Goal: Entertainment & Leisure: Consume media (video, audio)

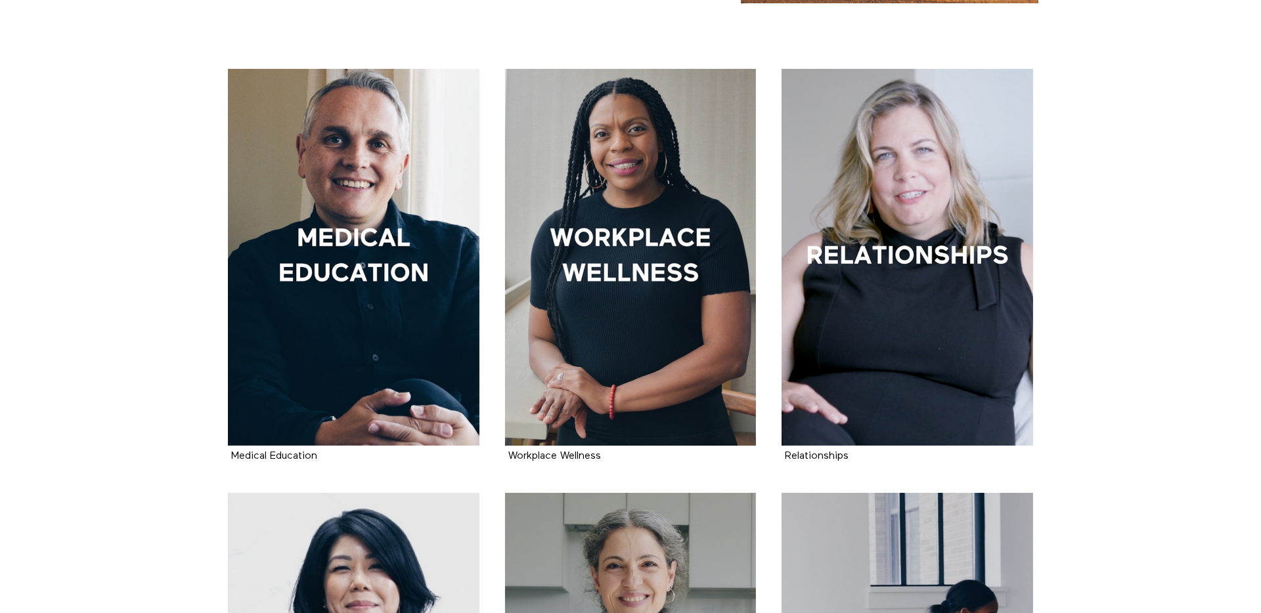
scroll to position [250, 0]
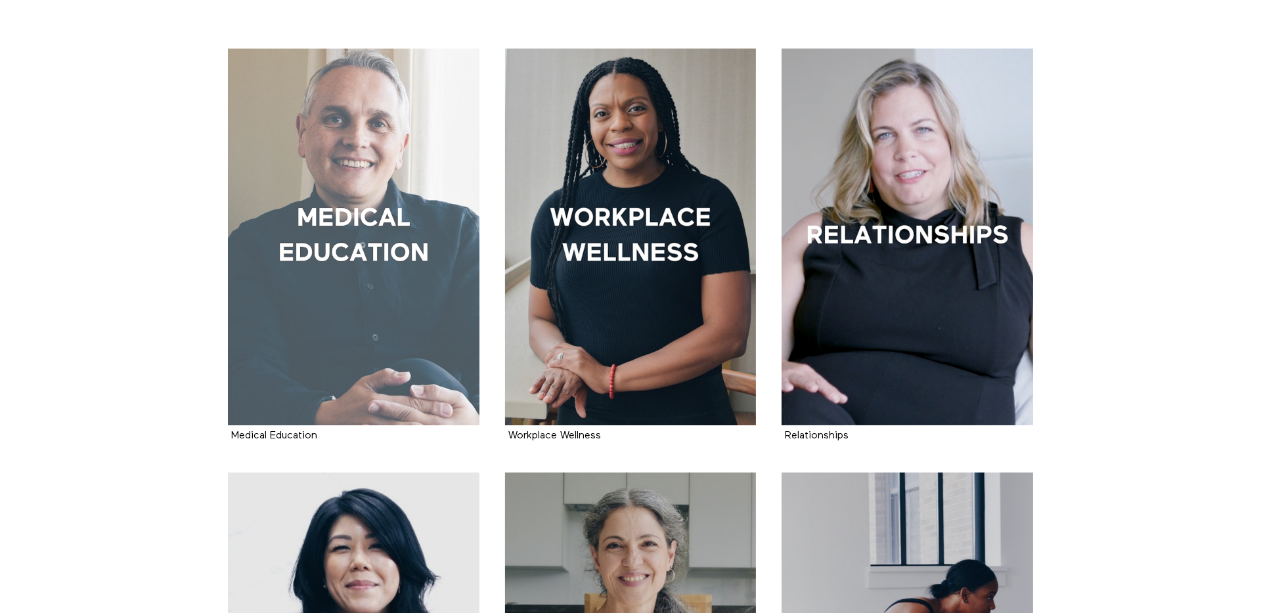
click at [274, 237] on div at bounding box center [353, 237] width 251 height 377
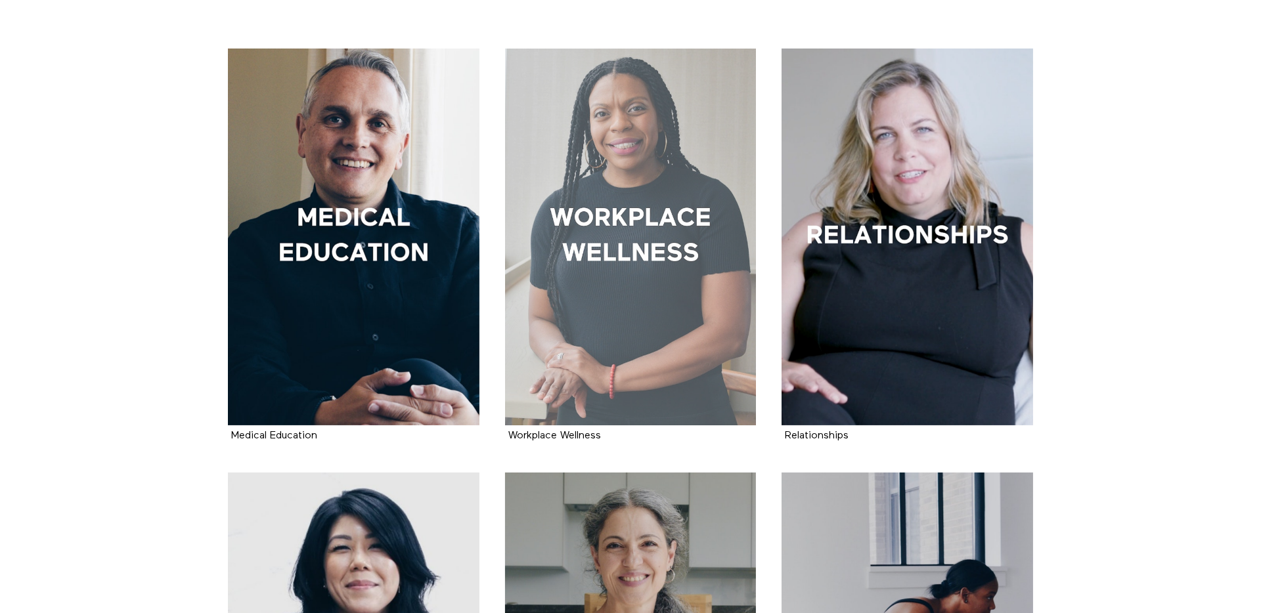
click at [523, 251] on div at bounding box center [630, 237] width 251 height 377
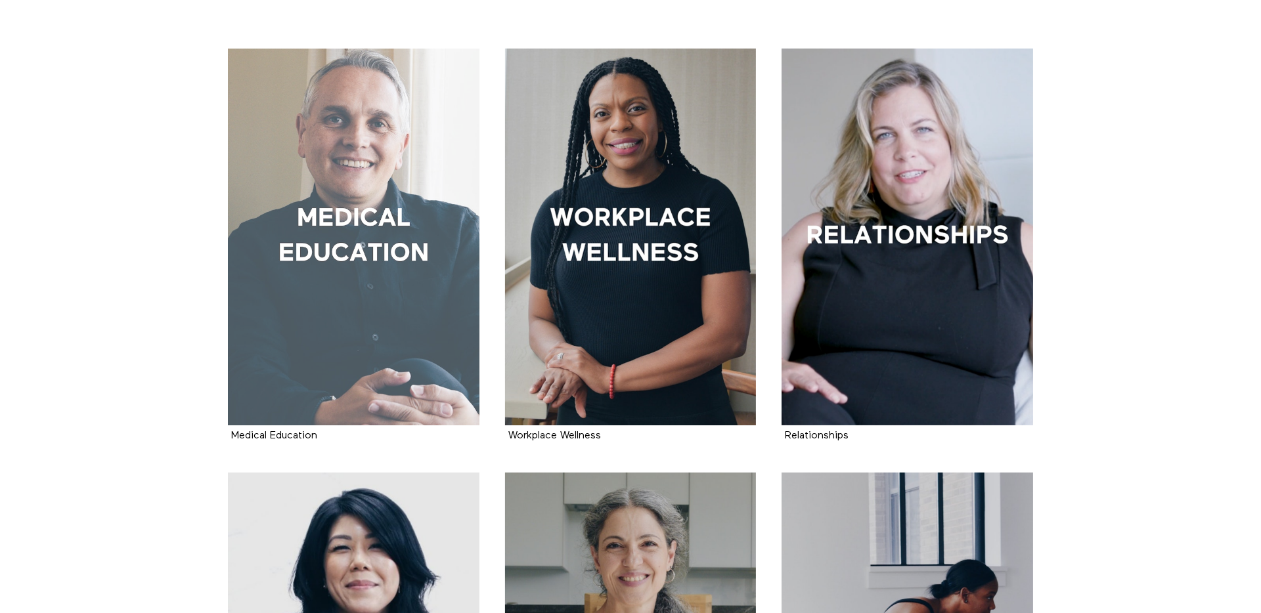
click at [434, 245] on div at bounding box center [353, 237] width 251 height 377
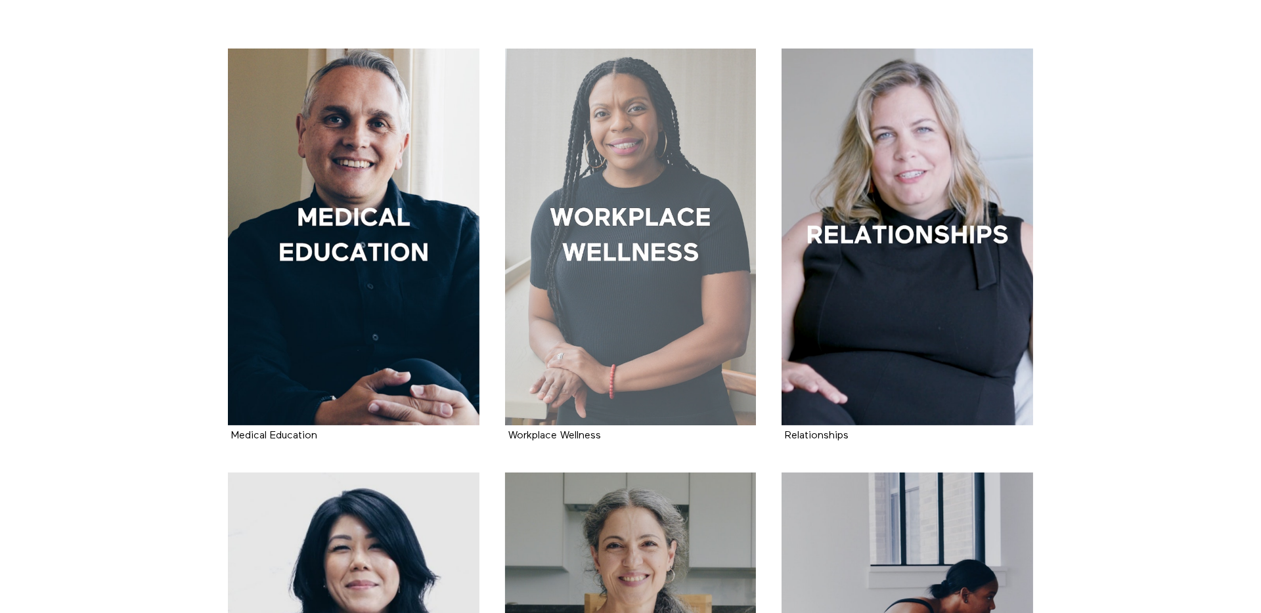
click at [513, 263] on div at bounding box center [630, 237] width 251 height 377
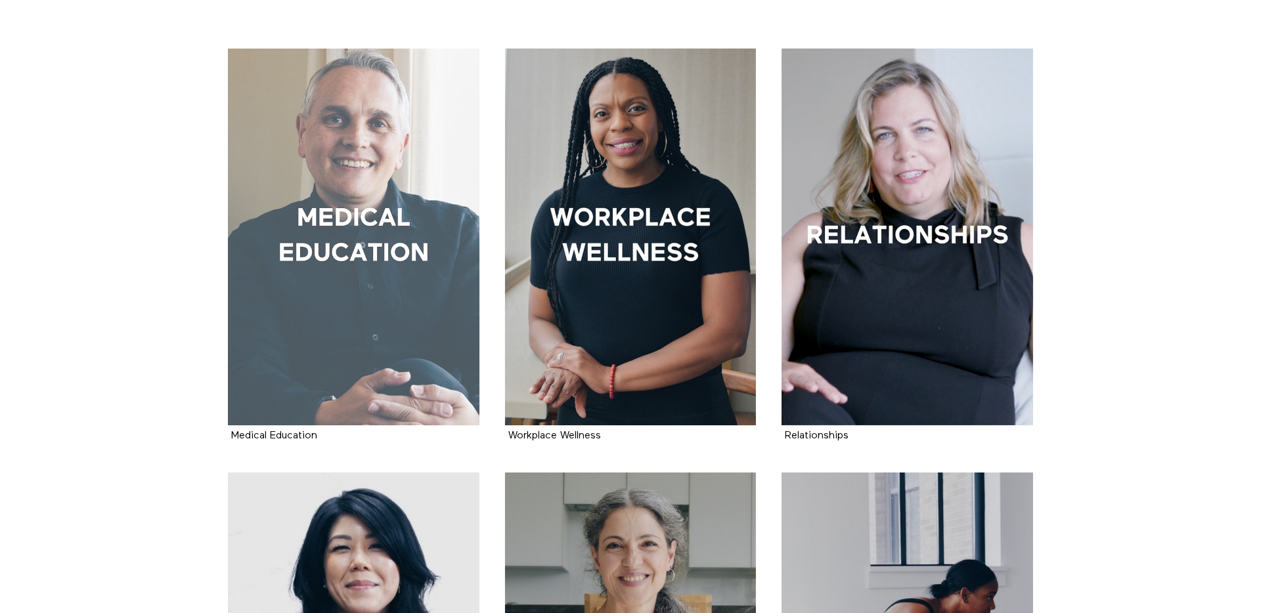
click at [307, 246] on div at bounding box center [353, 237] width 251 height 377
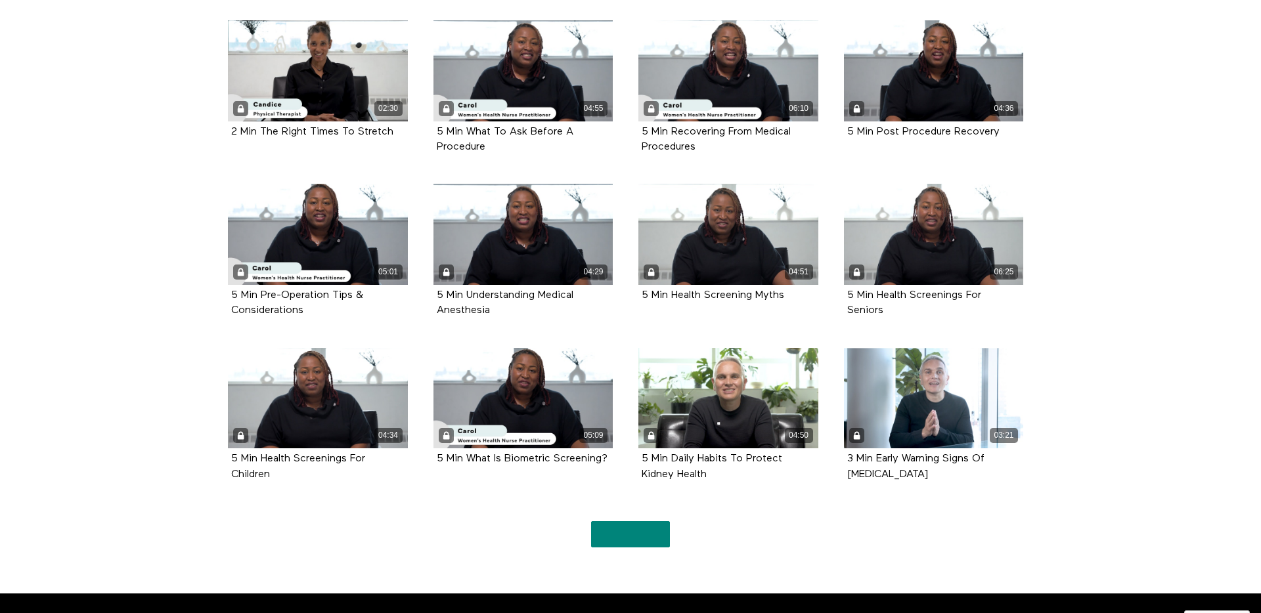
scroll to position [2770, 0]
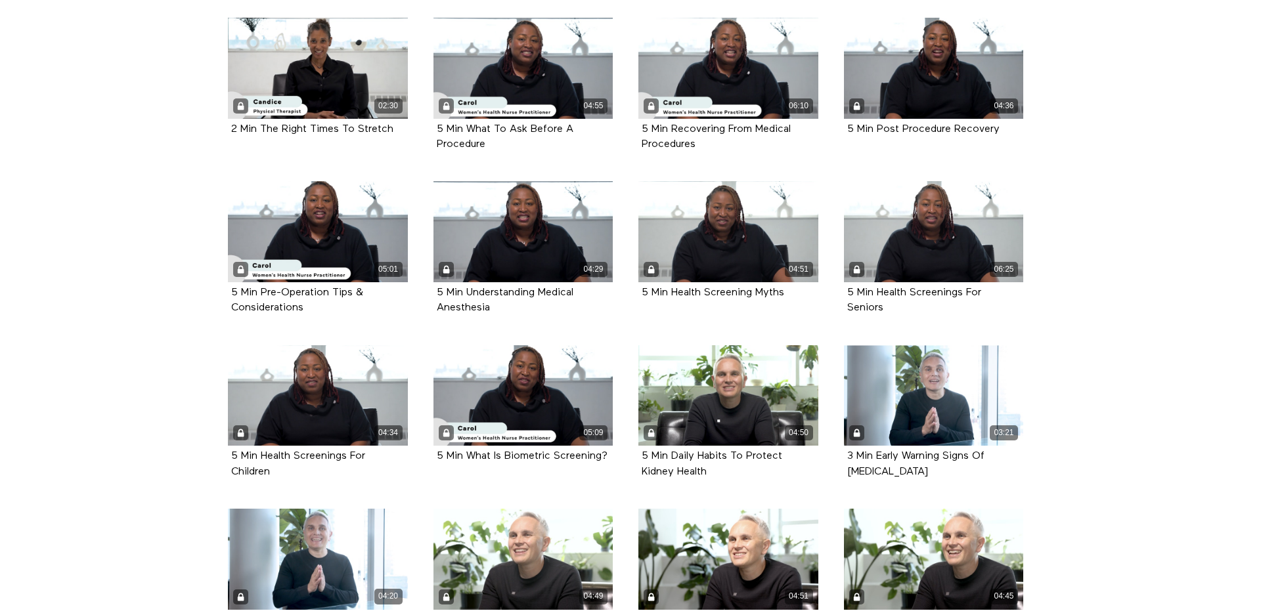
click at [622, 509] on li "04:49 5 Min Kidney Stones & How To Prevent Them Episode 74" at bounding box center [522, 590] width 205 height 163
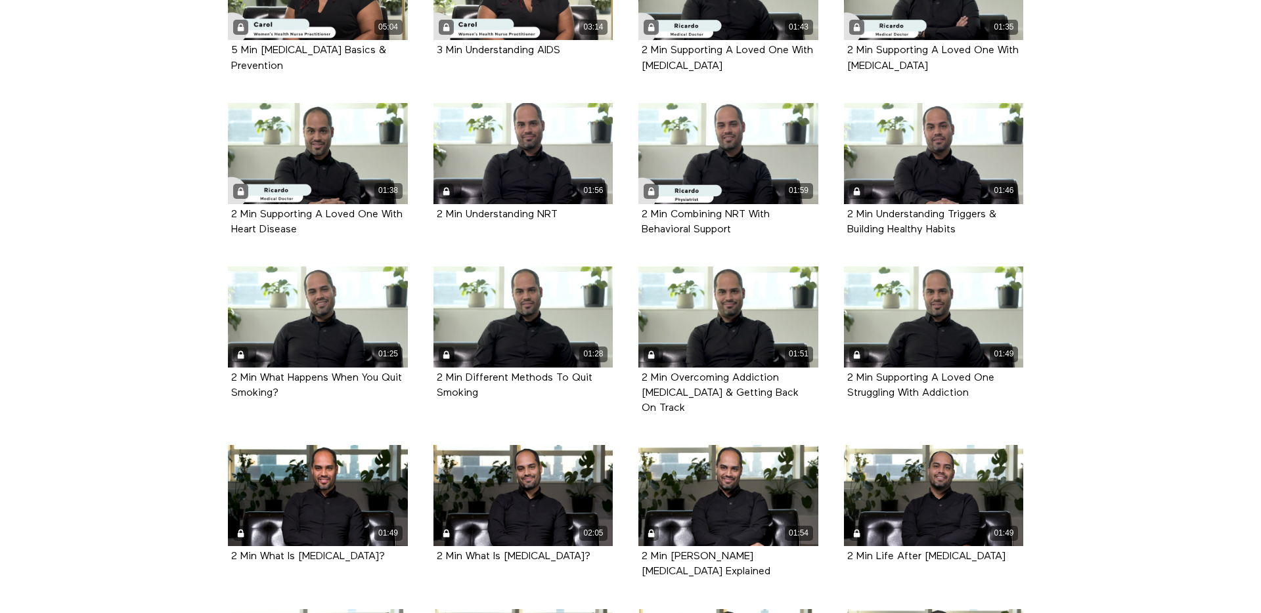
scroll to position [4733, 0]
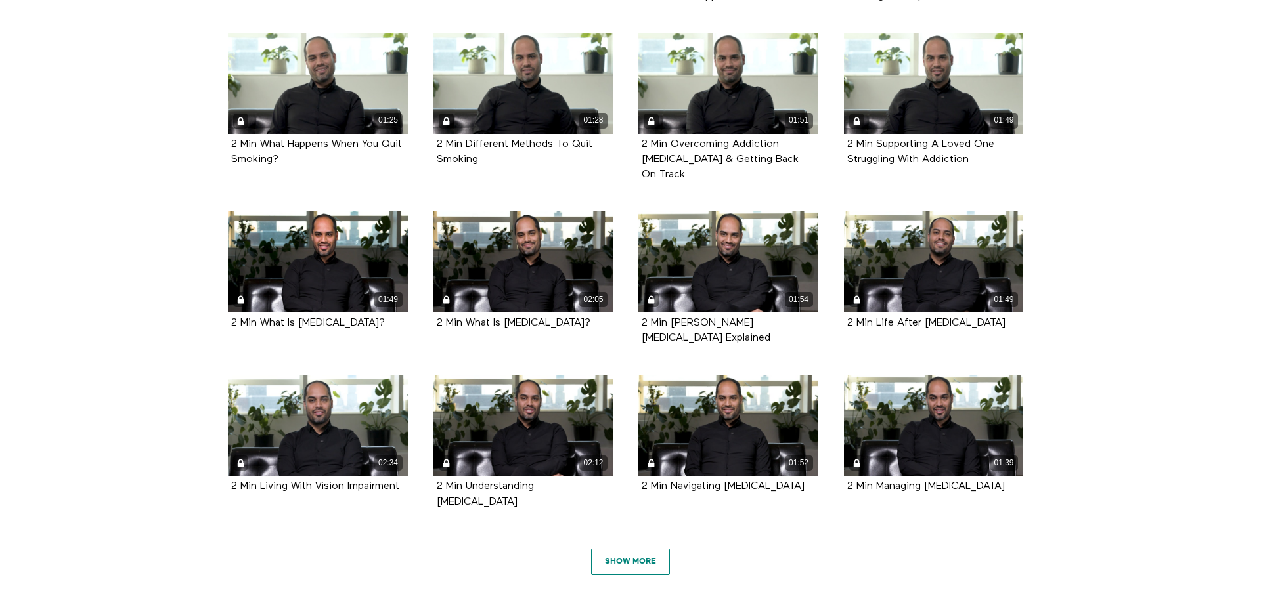
click at [639, 549] on link "Show More" at bounding box center [630, 562] width 79 height 26
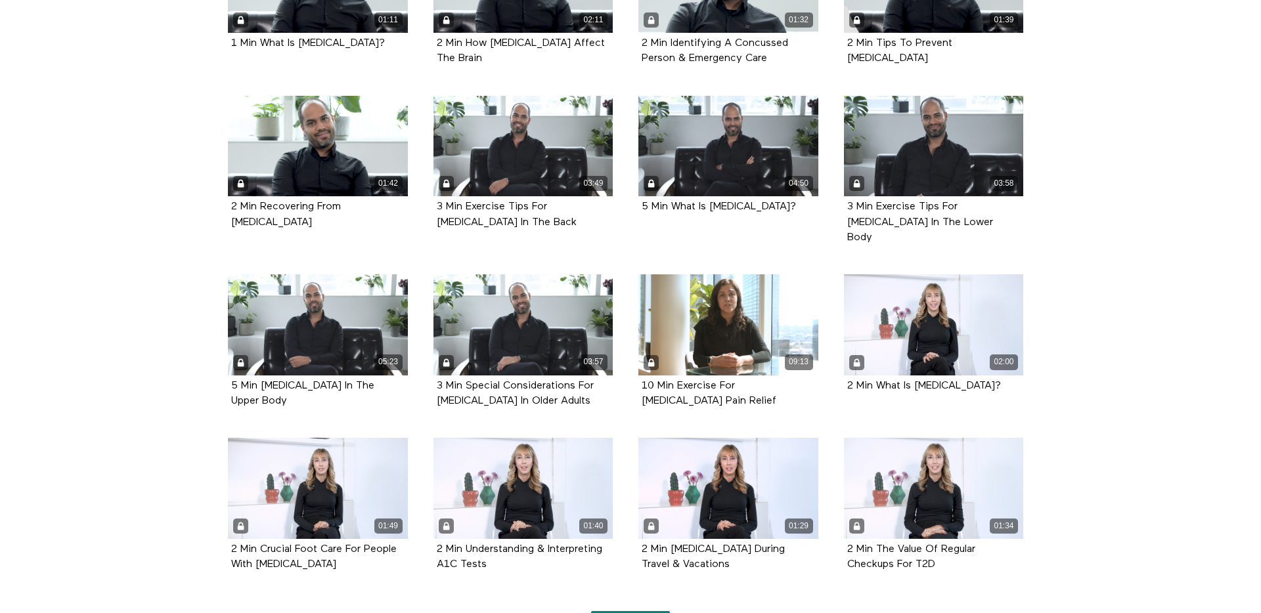
scroll to position [5730, 0]
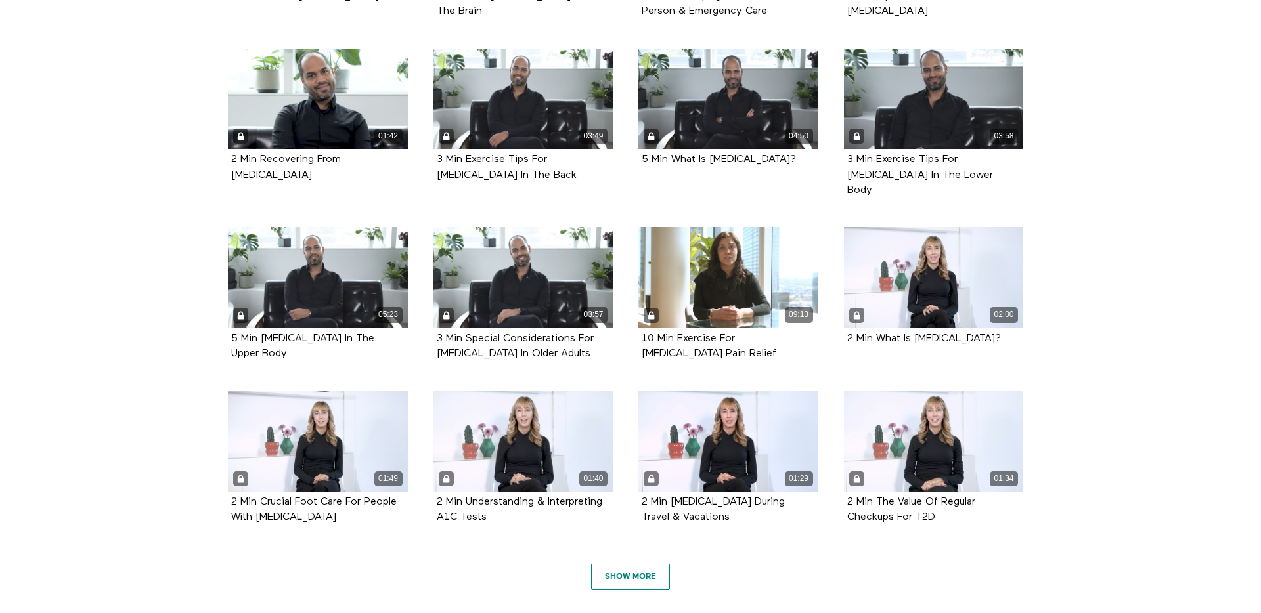
click at [626, 564] on link "Show More" at bounding box center [630, 577] width 79 height 26
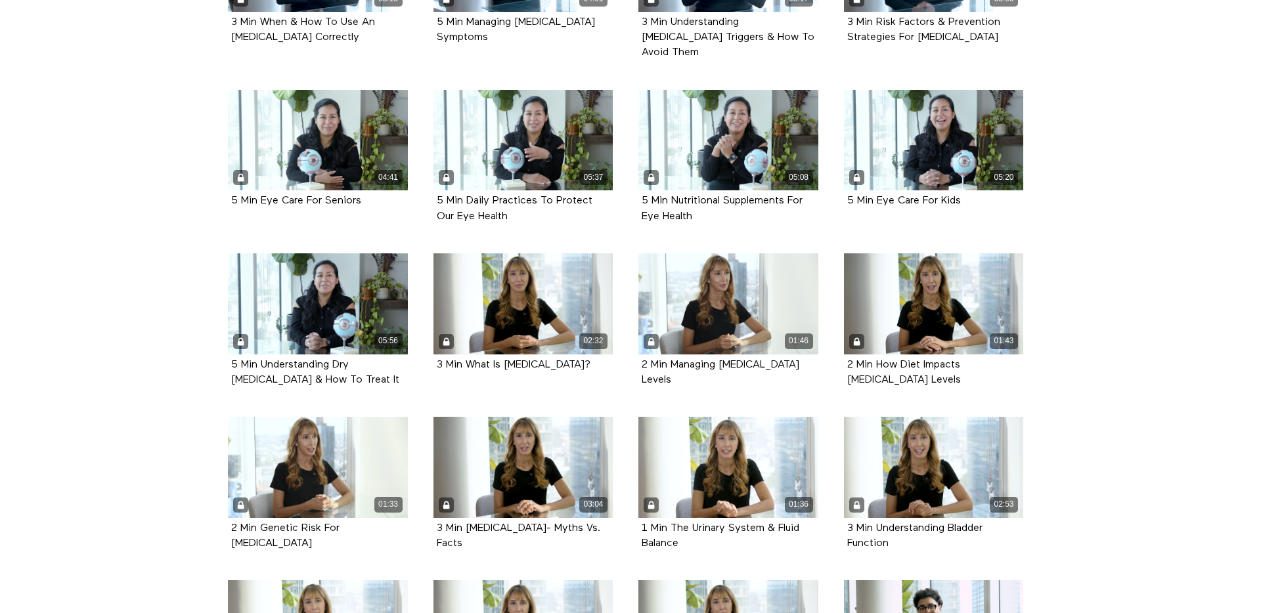
scroll to position [10578, 0]
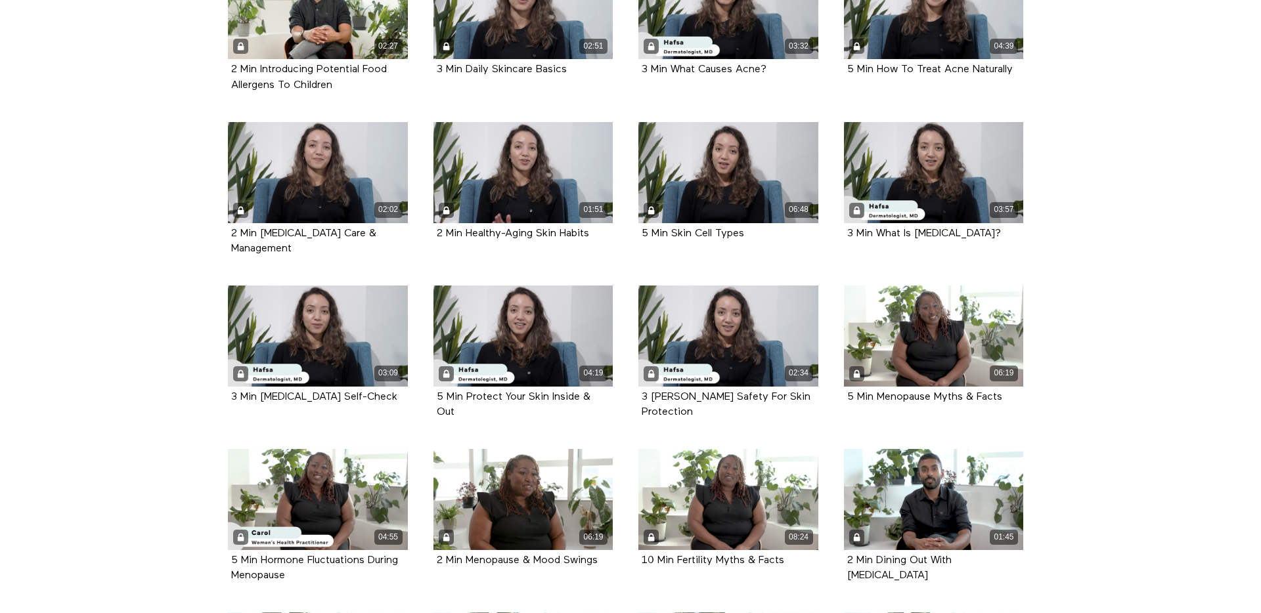
scroll to position [863, 0]
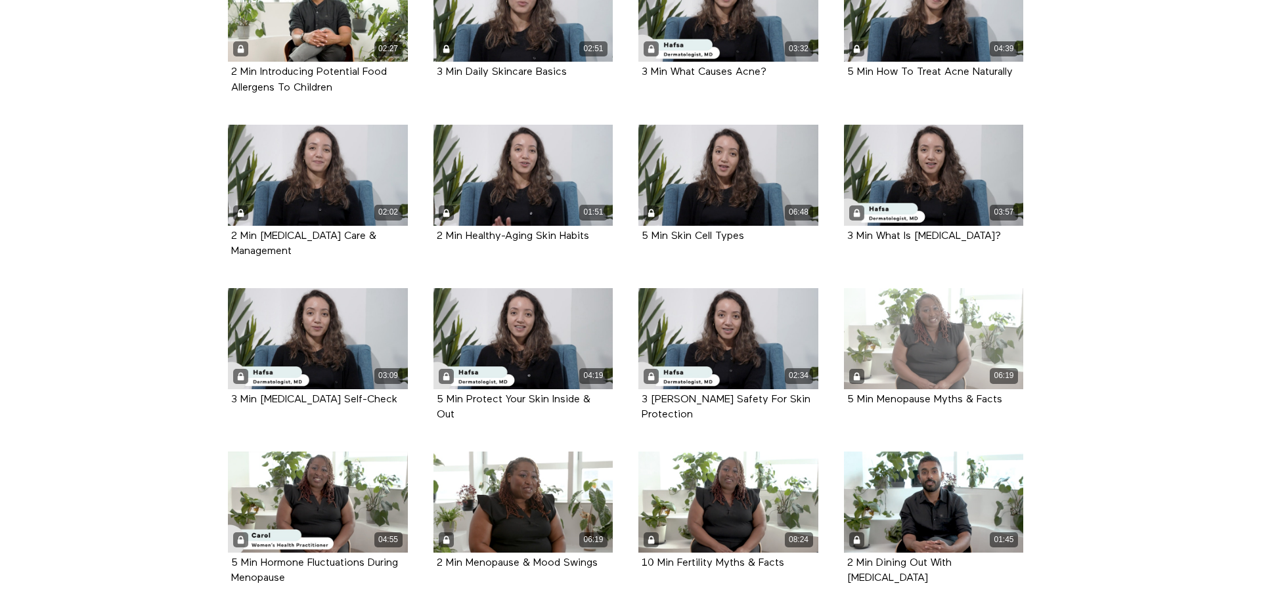
click at [873, 320] on div "06:19" at bounding box center [934, 338] width 180 height 101
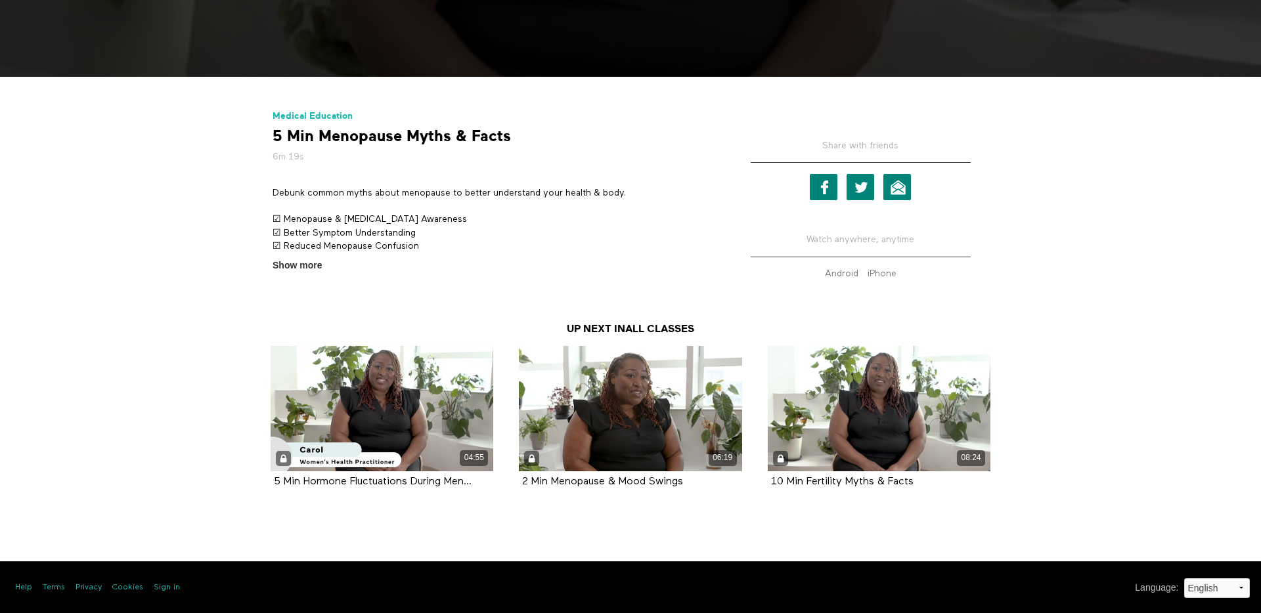
scroll to position [458, 0]
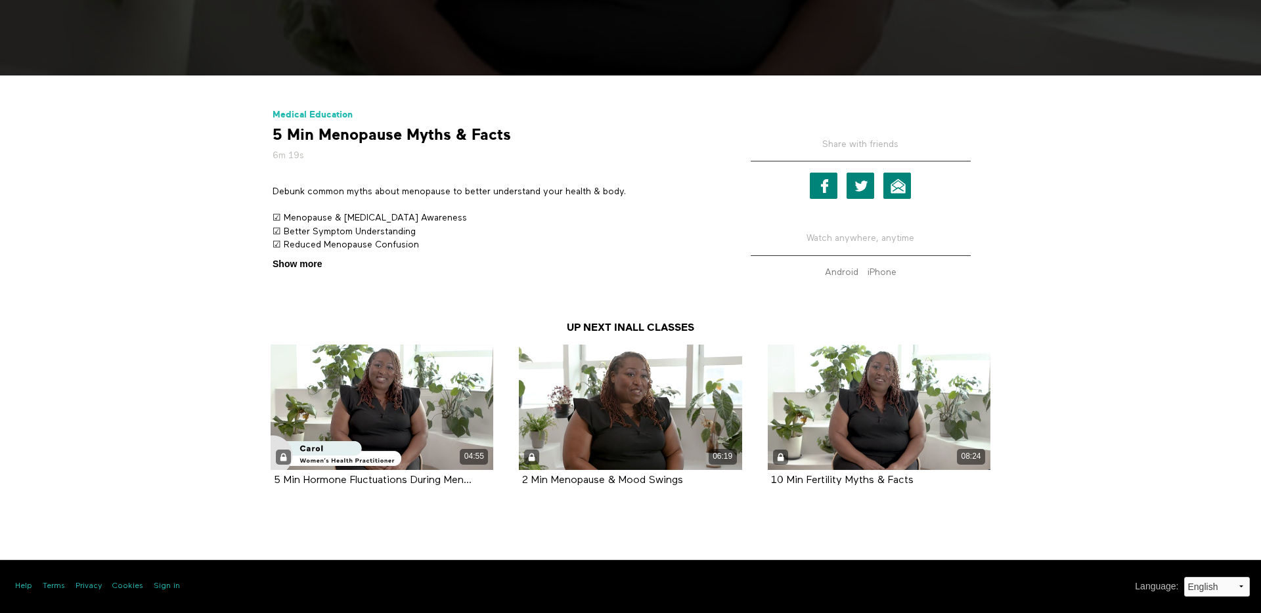
click at [304, 265] on span "Show more" at bounding box center [296, 264] width 49 height 14
click at [0, 0] on input "Show more Show less" at bounding box center [0, 0] width 0 height 0
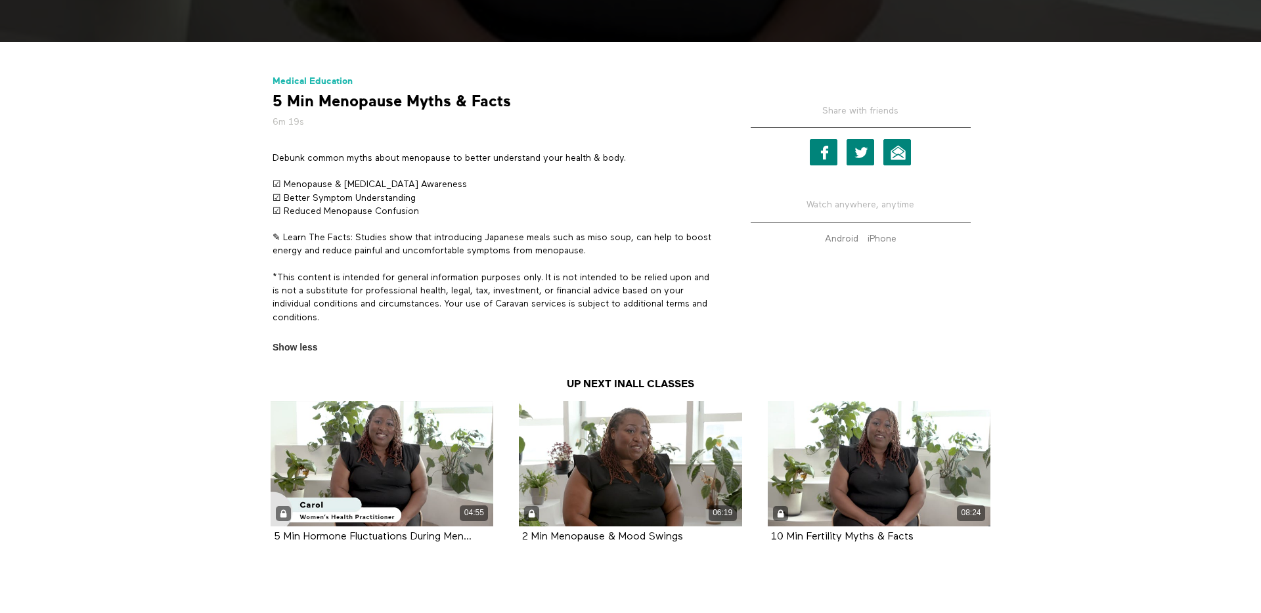
scroll to position [548, 0]
